Goal: Information Seeking & Learning: Compare options

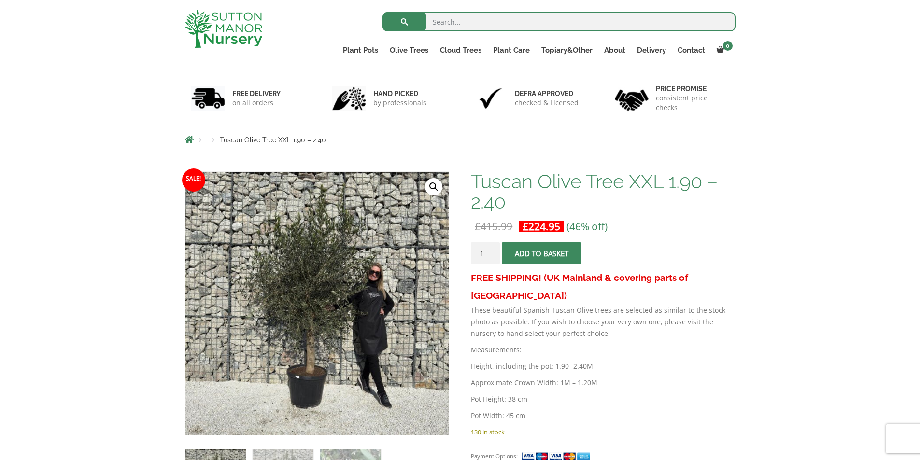
scroll to position [48, 0]
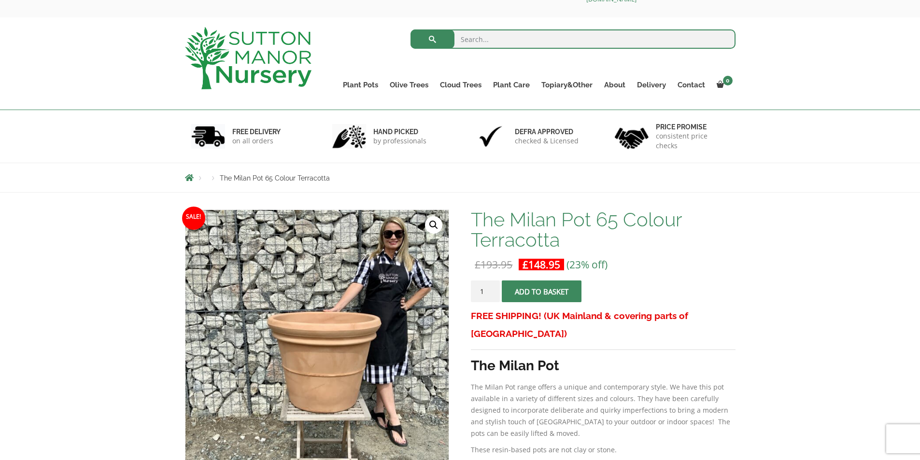
scroll to position [48, 0]
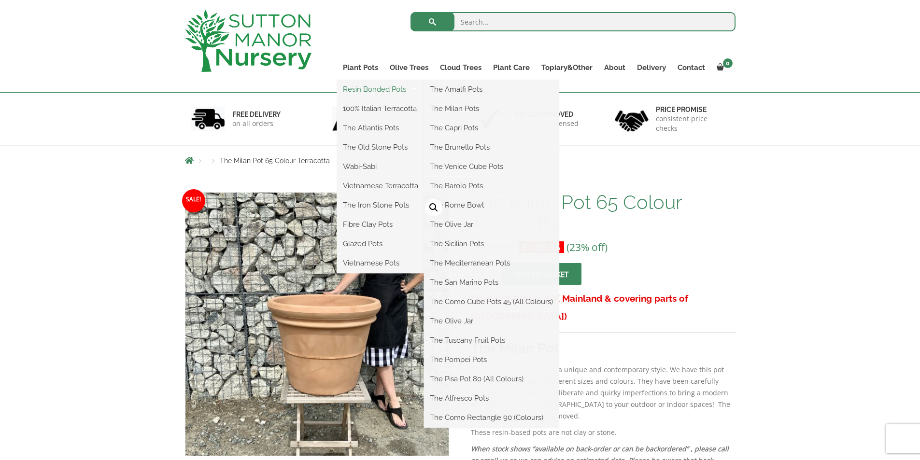
click at [371, 93] on link "Resin Bonded Pots" at bounding box center [380, 89] width 87 height 14
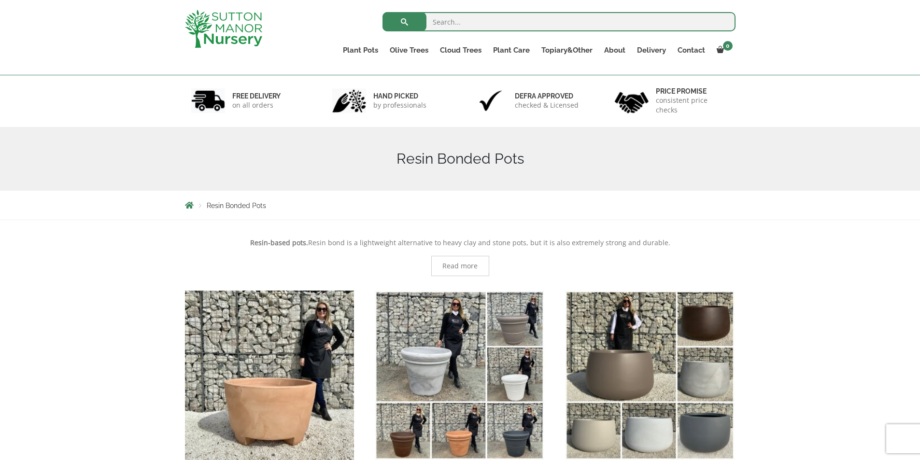
scroll to position [145, 0]
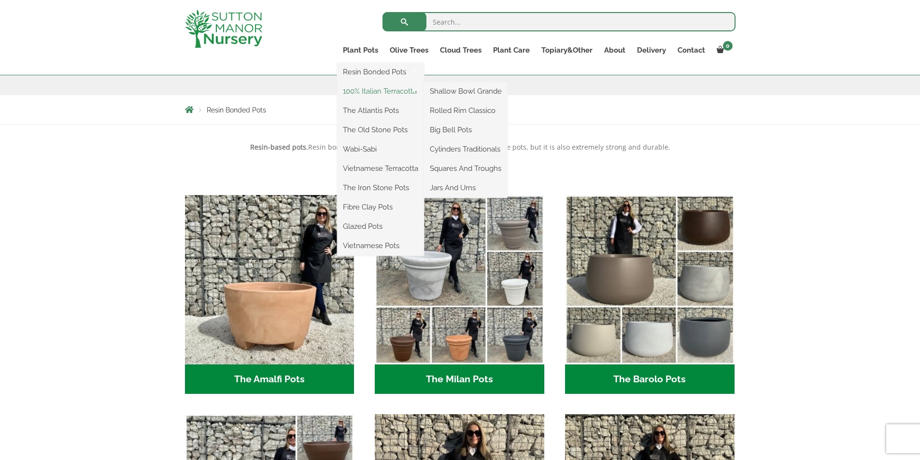
click at [377, 92] on link "100% Italian Terracotta" at bounding box center [380, 91] width 87 height 14
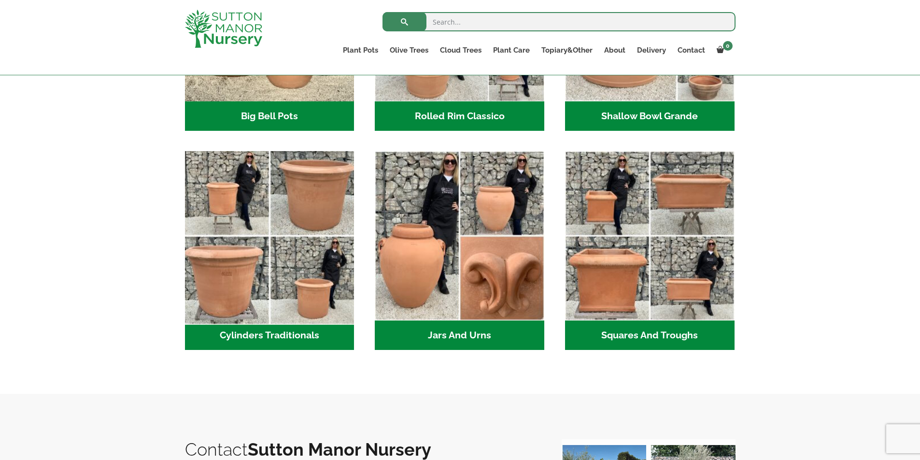
scroll to position [434, 0]
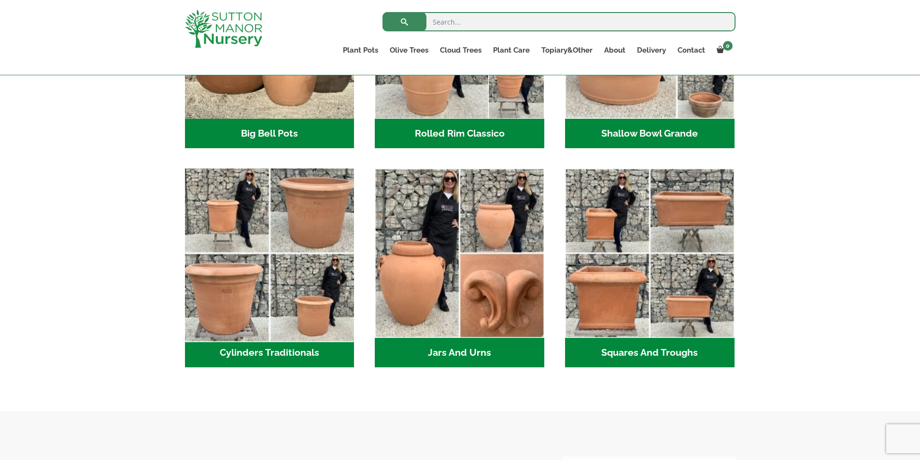
click at [205, 175] on img "Visit product category Cylinders Traditionals" at bounding box center [270, 254] width 178 height 178
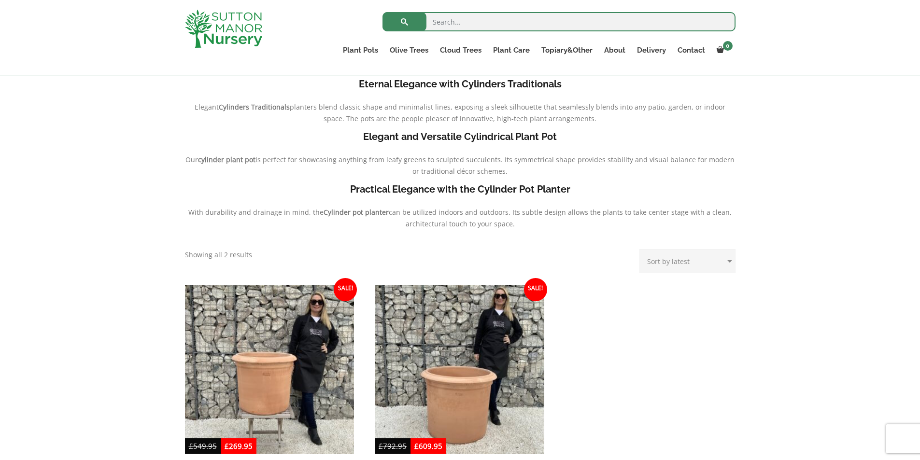
scroll to position [290, 0]
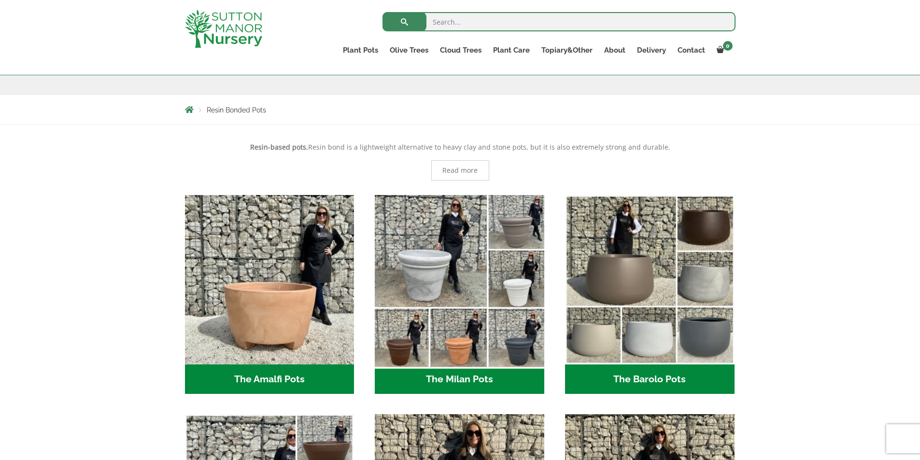
click at [469, 257] on img "Visit product category The Milan Pots" at bounding box center [460, 280] width 178 height 178
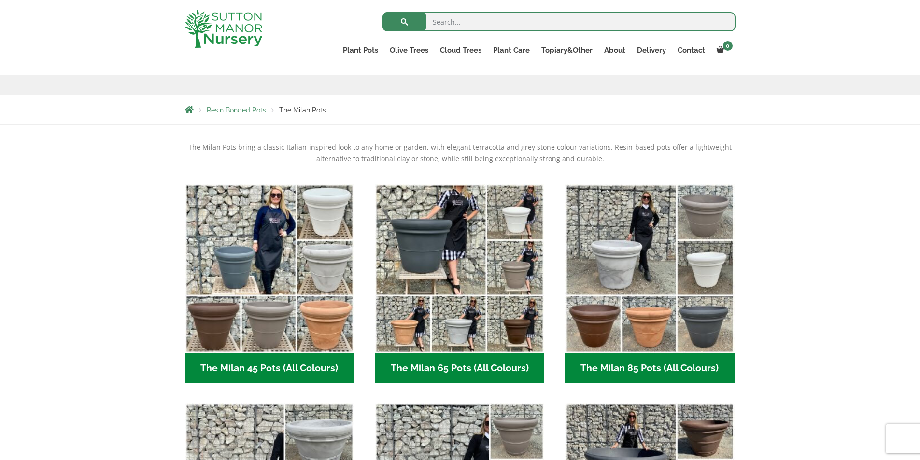
scroll to position [97, 0]
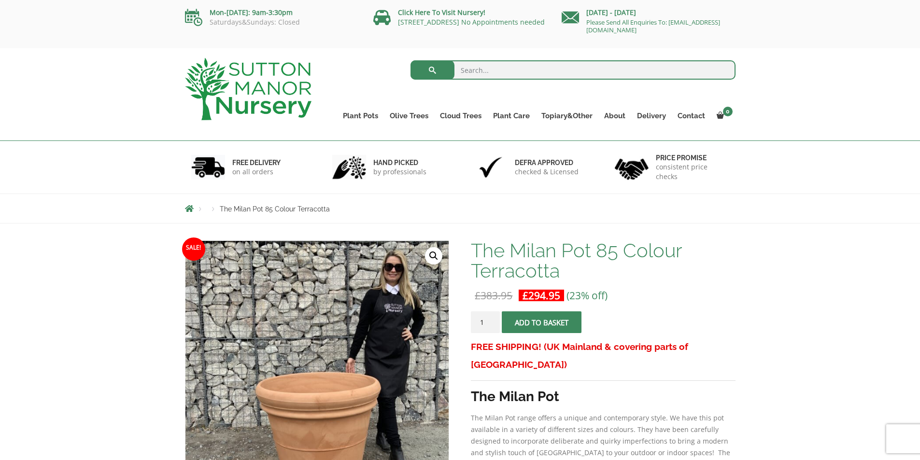
click at [251, 213] on span "The Milan Pot 85 Colour Terracotta" at bounding box center [275, 209] width 110 height 8
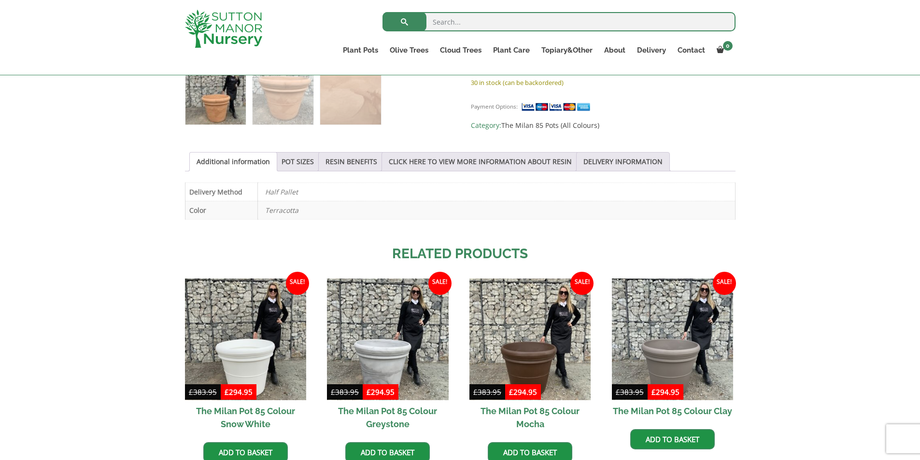
scroll to position [483, 0]
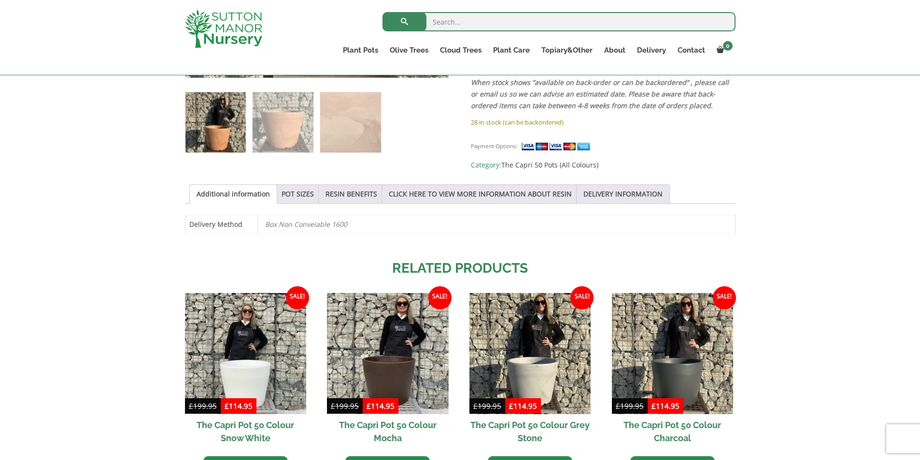
scroll to position [724, 0]
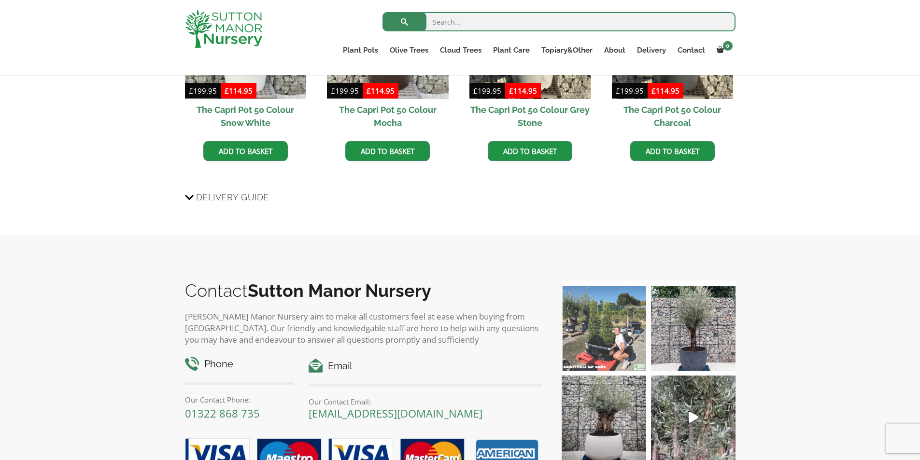
click at [612, 324] on img at bounding box center [603, 328] width 84 height 84
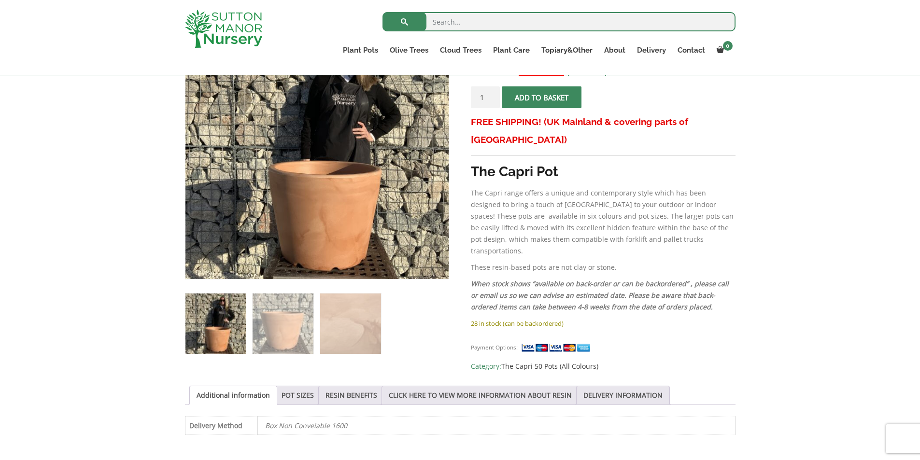
scroll to position [145, 0]
